Goal: Check status: Check status

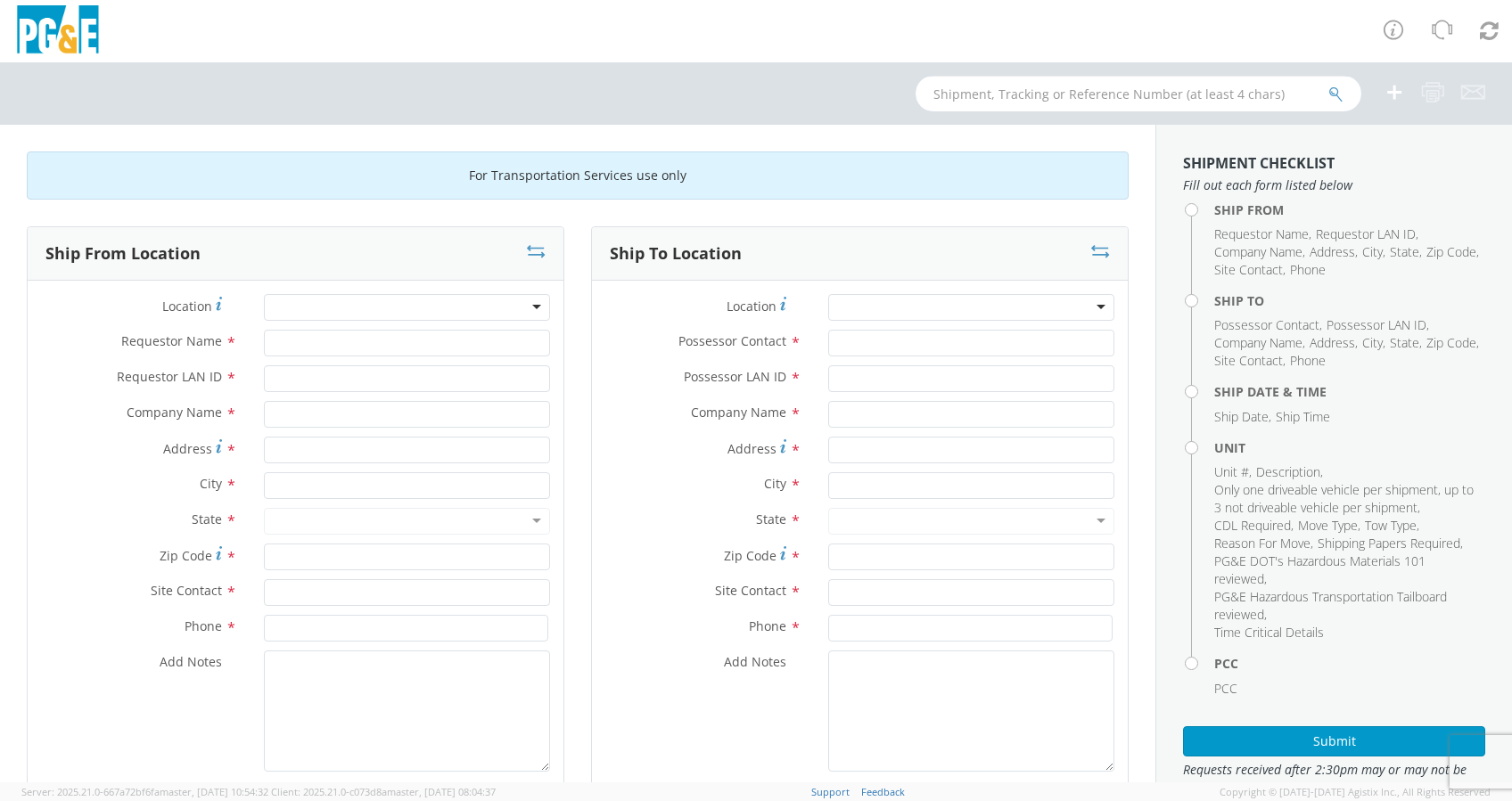
click at [942, 97] on input "text" at bounding box center [1138, 92] width 445 height 35
paste input "B42637"
type input "B42637"
click at [1341, 91] on icon "submit" at bounding box center [1336, 94] width 15 height 16
click at [999, 93] on input "text" at bounding box center [1138, 92] width 445 height 35
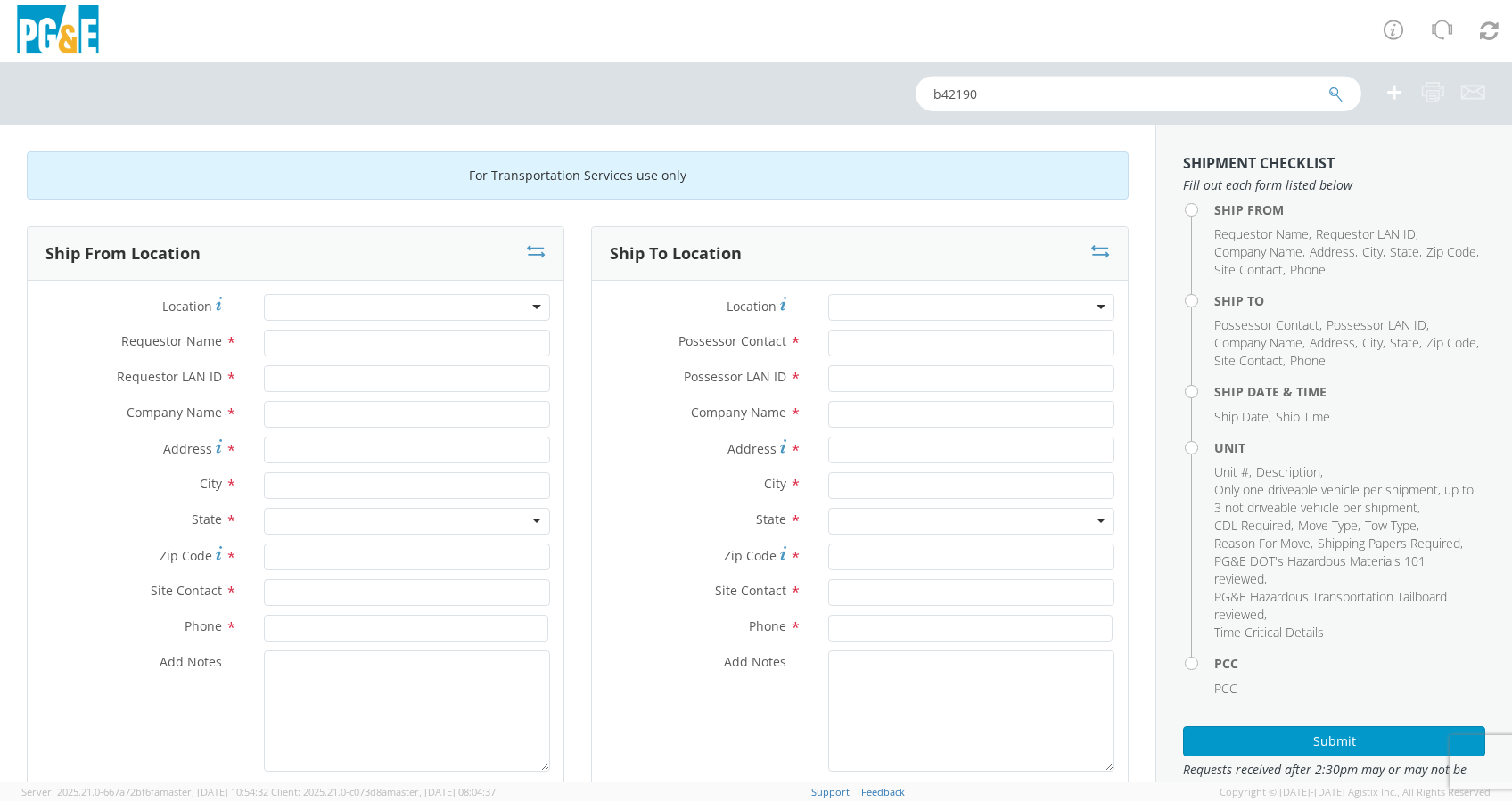
type input "b42190"
click at [1328, 85] on button "submit" at bounding box center [1336, 95] width 15 height 21
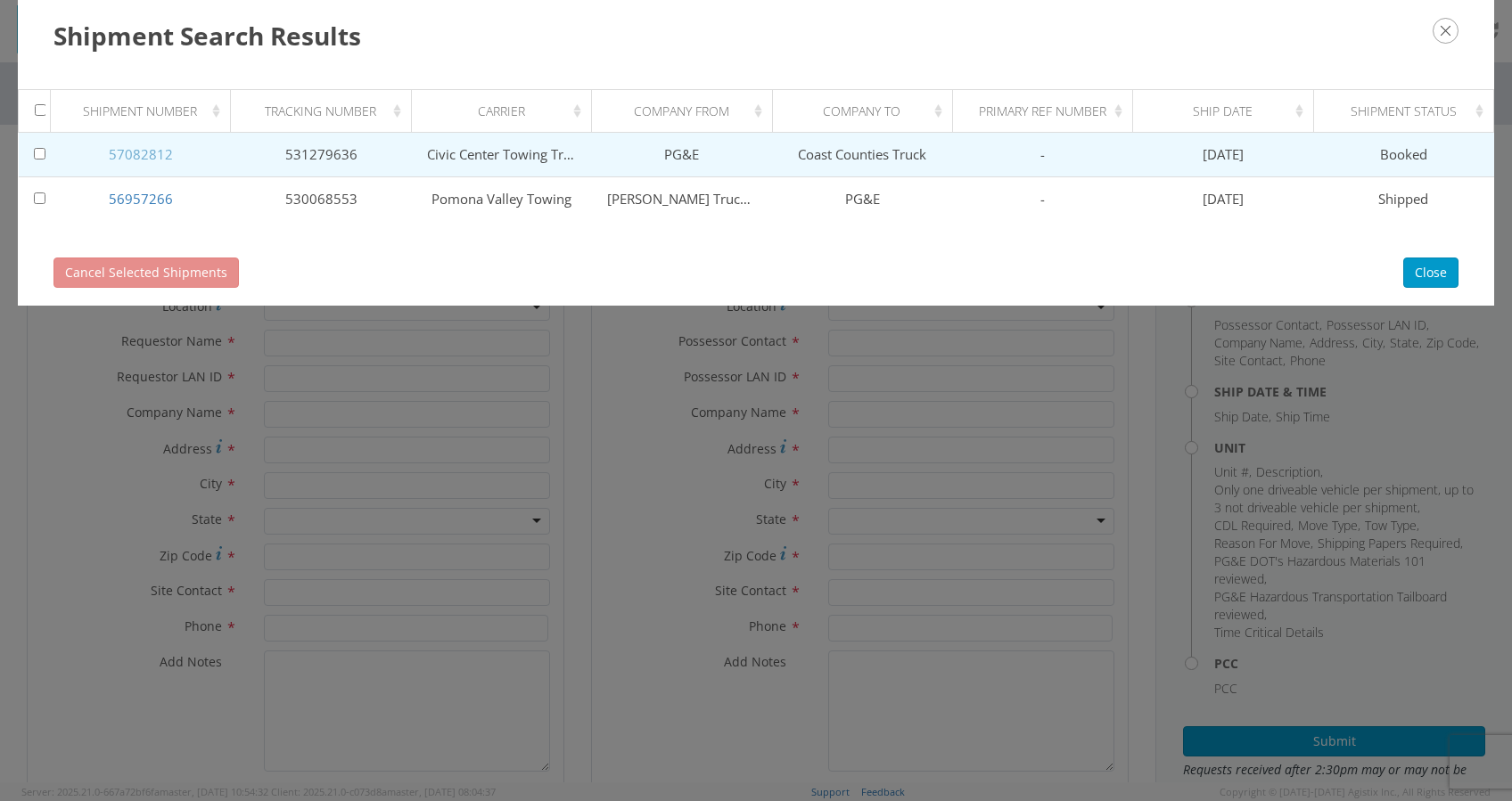
click at [129, 148] on link "57082812" at bounding box center [140, 154] width 64 height 18
